Goal: Transaction & Acquisition: Purchase product/service

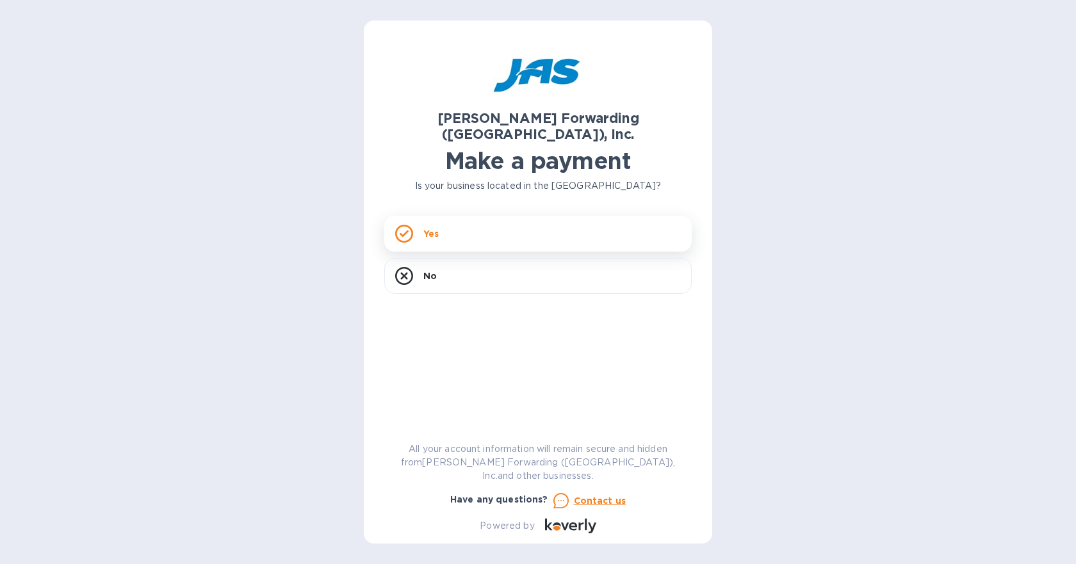
click at [527, 233] on div "Yes" at bounding box center [537, 234] width 307 height 36
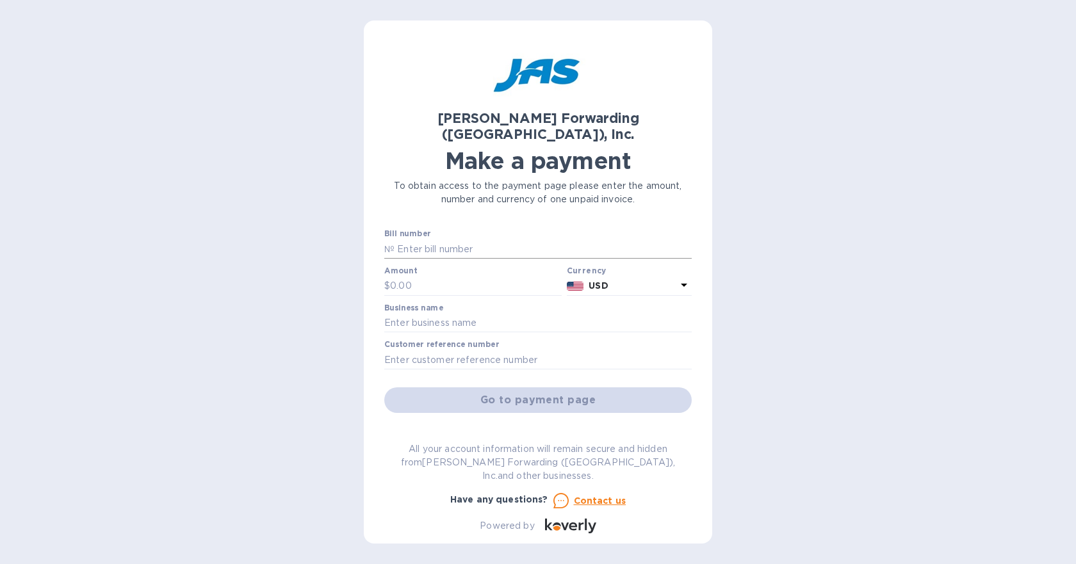
click at [491, 240] on input "text" at bounding box center [543, 249] width 297 height 19
paste input "LAX503369244"
type input "LAX503369244"
click at [442, 277] on input "text" at bounding box center [476, 286] width 172 height 19
type input "1,423.86"
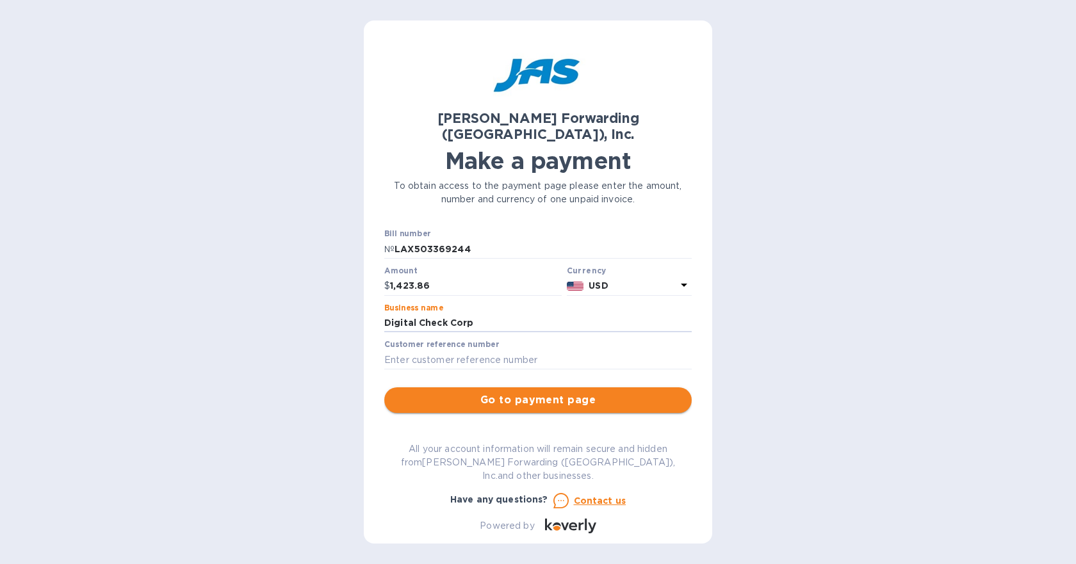
type input "Digital Check Corp"
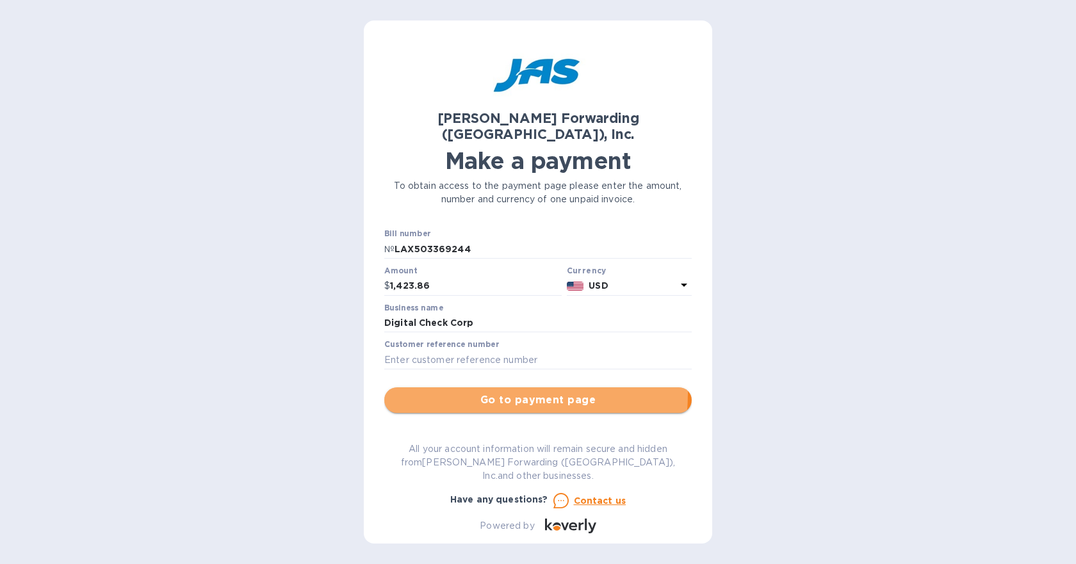
click at [479, 393] on span "Go to payment page" at bounding box center [538, 400] width 287 height 15
